Goal: Task Accomplishment & Management: Manage account settings

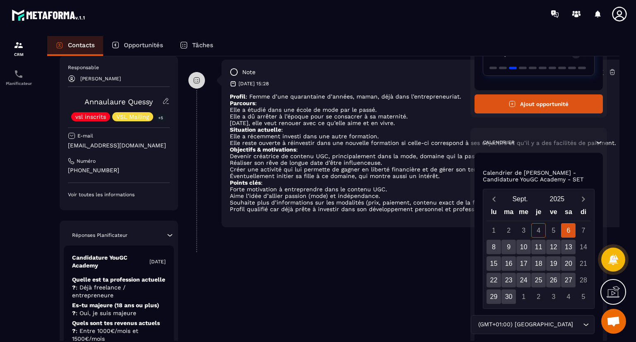
scroll to position [267, 0]
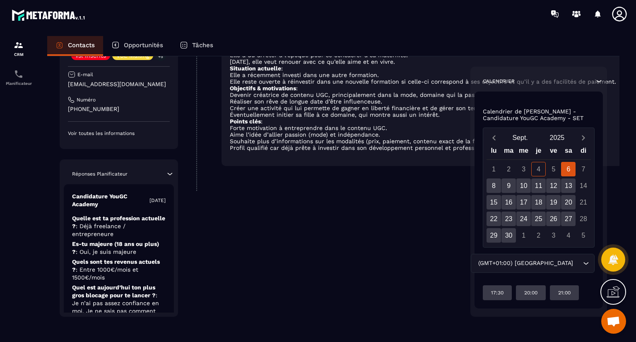
drag, startPoint x: 210, startPoint y: 255, endPoint x: 215, endPoint y: 350, distance: 95.0
click at [215, 342] on html "CRM Planificateur Contacts Opportunités Tâches Revenir aux contacts Responsable…" at bounding box center [318, 171] width 636 height 342
click at [279, 249] on div "**********" at bounding box center [325, 71] width 274 height 491
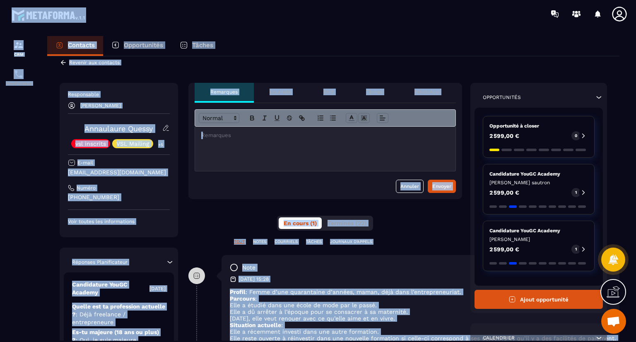
scroll to position [0, 0]
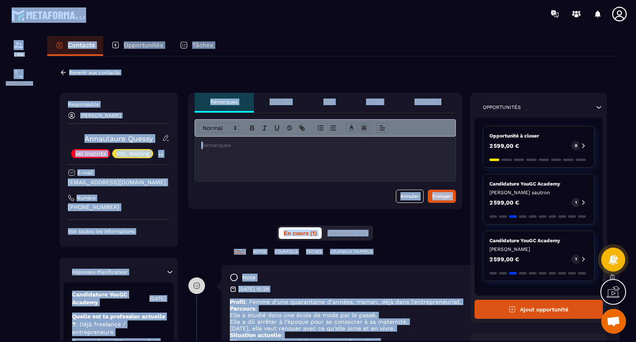
drag, startPoint x: 279, startPoint y: 249, endPoint x: 278, endPoint y: 5, distance: 244.4
click at [278, 5] on main "CRM Planificateur Contacts Opportunités Tâches Revenir aux contacts Responsable…" at bounding box center [318, 171] width 636 height 342
click at [287, 53] on div "Contacts Opportunités Tâches" at bounding box center [333, 46] width 572 height 20
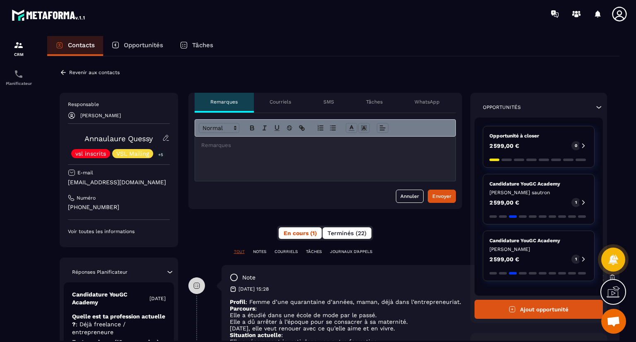
click at [354, 230] on span "Terminés (22)" at bounding box center [347, 233] width 39 height 7
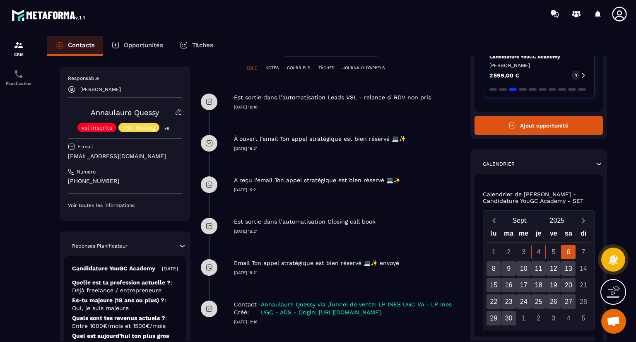
scroll to position [267, 0]
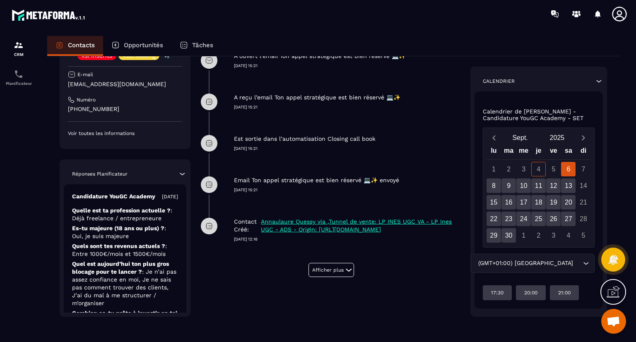
drag, startPoint x: 356, startPoint y: 292, endPoint x: 358, endPoint y: 358, distance: 66.3
click at [358, 342] on html "CRM Planificateur Contacts Opportunités Tâches Revenir aux contacts Responsable…" at bounding box center [318, 171] width 636 height 342
click at [295, 298] on div "**********" at bounding box center [331, 71] width 261 height 491
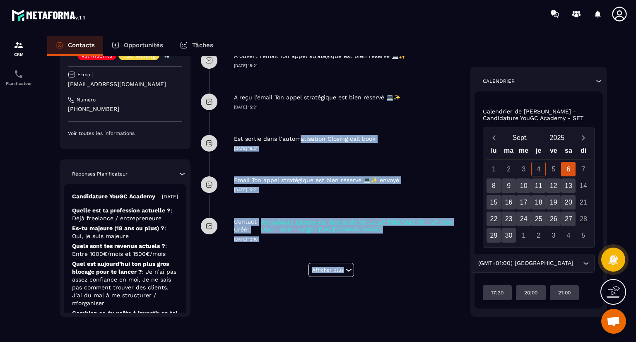
drag, startPoint x: 295, startPoint y: 298, endPoint x: 299, endPoint y: 121, distance: 176.5
click at [299, 121] on div "**********" at bounding box center [331, 71] width 261 height 491
click at [299, 123] on div "Est sortie dans l’automatisation Closing call book [DATE] 15:21" at bounding box center [348, 137] width 228 height 29
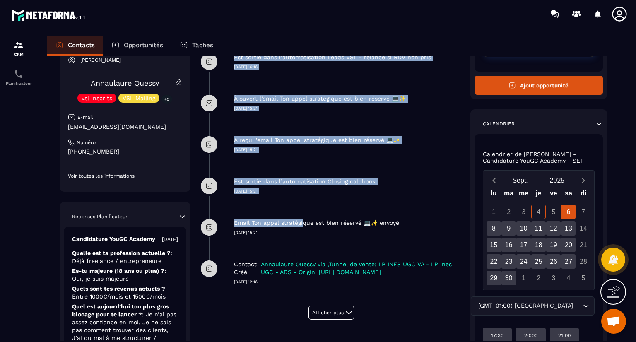
scroll to position [143, 0]
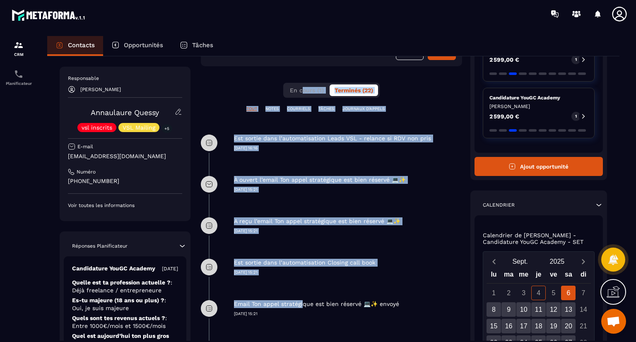
drag, startPoint x: 301, startPoint y: 166, endPoint x: 306, endPoint y: 78, distance: 87.9
click at [306, 78] on div "**********" at bounding box center [331, 195] width 261 height 491
click at [236, 86] on div "**********" at bounding box center [331, 195] width 261 height 491
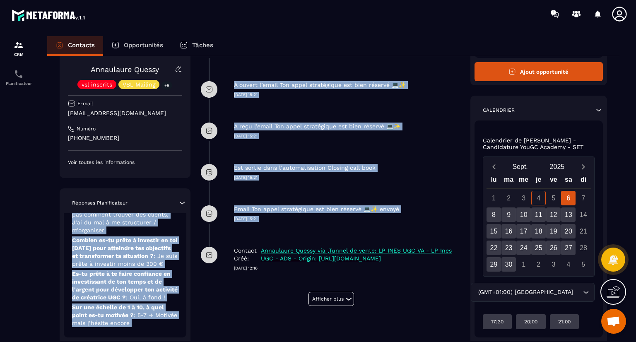
scroll to position [267, 0]
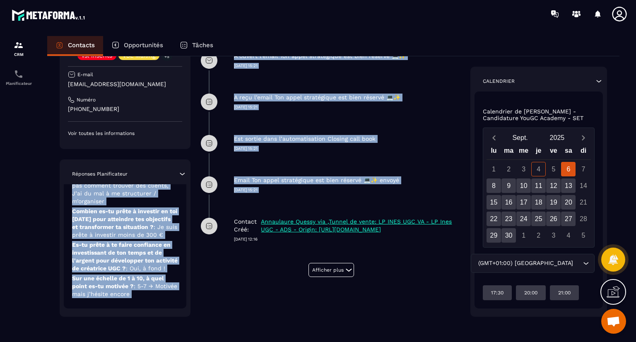
drag, startPoint x: 124, startPoint y: 309, endPoint x: 123, endPoint y: 348, distance: 38.5
click at [123, 342] on html "CRM Planificateur Contacts Opportunités Tâches Revenir aux contacts Responsable…" at bounding box center [318, 171] width 636 height 342
click at [152, 333] on div "Revenir aux contacts Responsable [PERSON_NAME] Annaulaure Quessy vsl inscrits V…" at bounding box center [333, 66] width 572 height 552
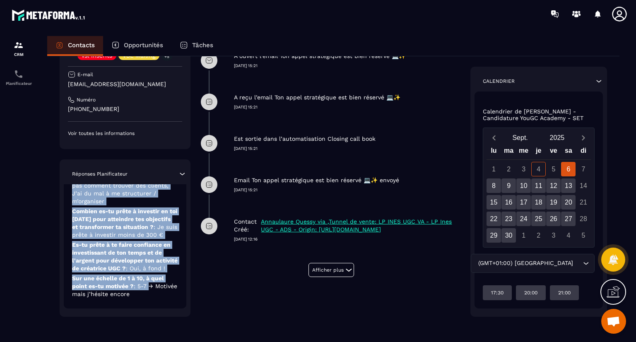
scroll to position [0, 0]
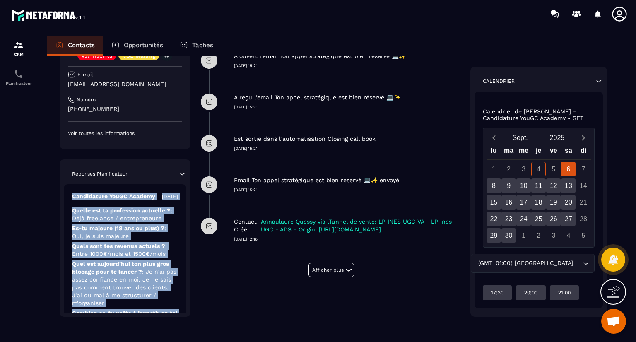
drag, startPoint x: 151, startPoint y: 286, endPoint x: 149, endPoint y: 156, distance: 130.1
click at [149, 156] on div "Responsable [PERSON_NAME] Annaulaure Quessy vsl inscrits VSL Mailing +5 E-mail …" at bounding box center [125, 156] width 131 height 322
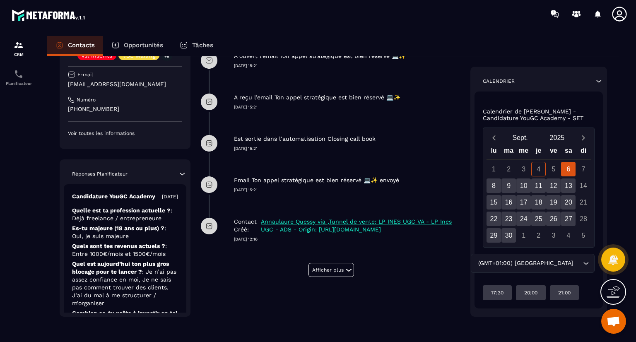
click at [14, 208] on div at bounding box center [18, 197] width 37 height 338
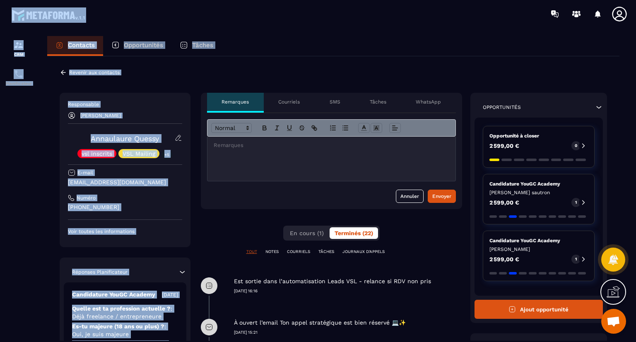
drag, startPoint x: 137, startPoint y: 290, endPoint x: 166, endPoint y: 75, distance: 216.9
click at [195, 22] on main "CRM Planificateur Contacts Opportunités Tâches Revenir aux contacts Responsable…" at bounding box center [318, 171] width 636 height 342
click at [64, 74] on icon at bounding box center [63, 72] width 7 height 7
click at [29, 113] on div at bounding box center [18, 197] width 37 height 338
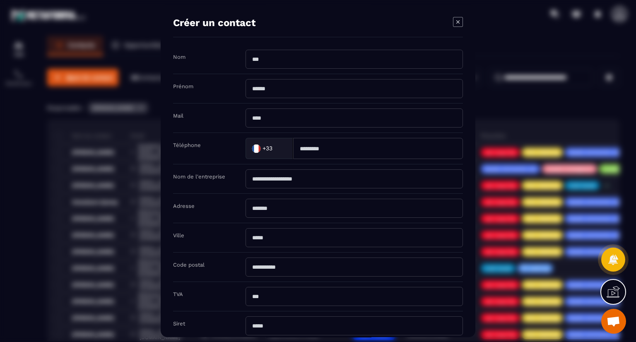
click at [458, 22] on icon "Modal window" at bounding box center [457, 21] width 3 height 3
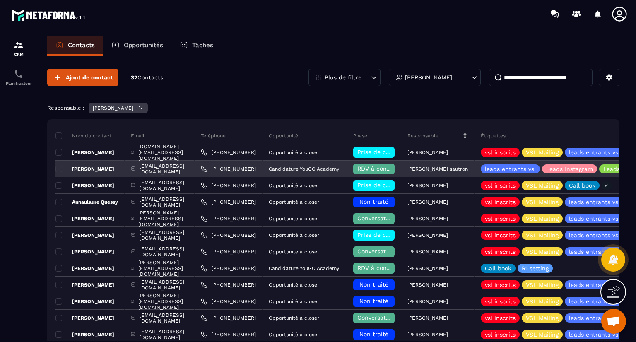
click at [97, 167] on p "[PERSON_NAME]" at bounding box center [85, 169] width 59 height 7
